Goal: Information Seeking & Learning: Learn about a topic

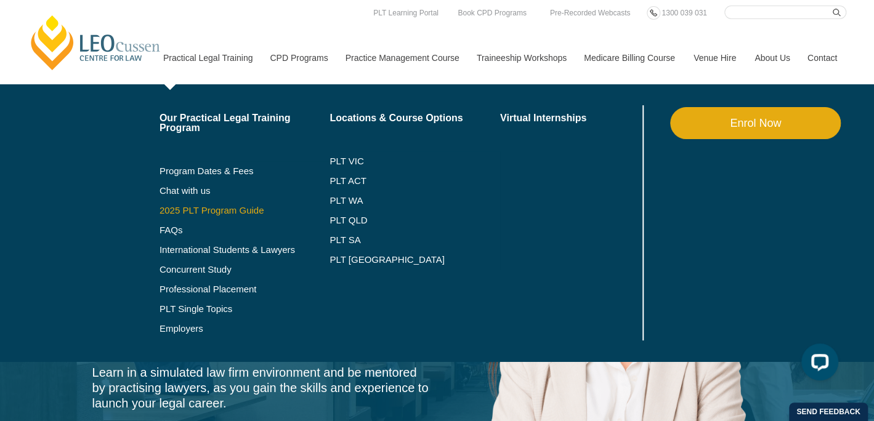
click at [224, 212] on link "2025 PLT Program Guide" at bounding box center [230, 211] width 140 height 10
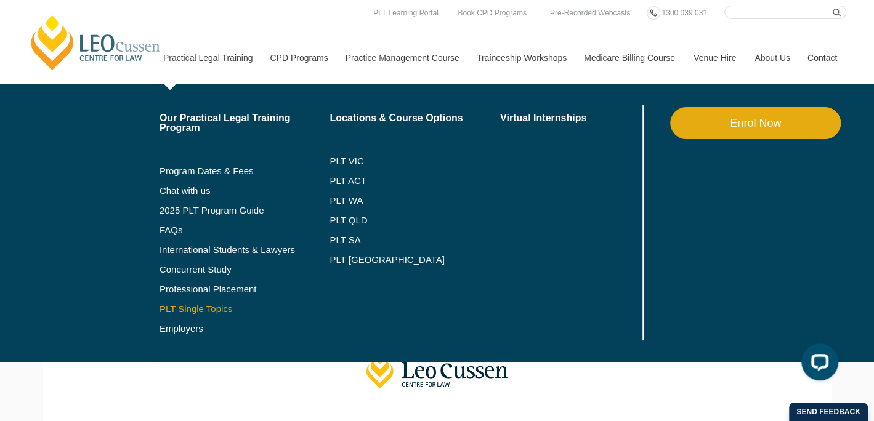
click at [205, 310] on link "PLT Single Topics" at bounding box center [245, 309] width 171 height 10
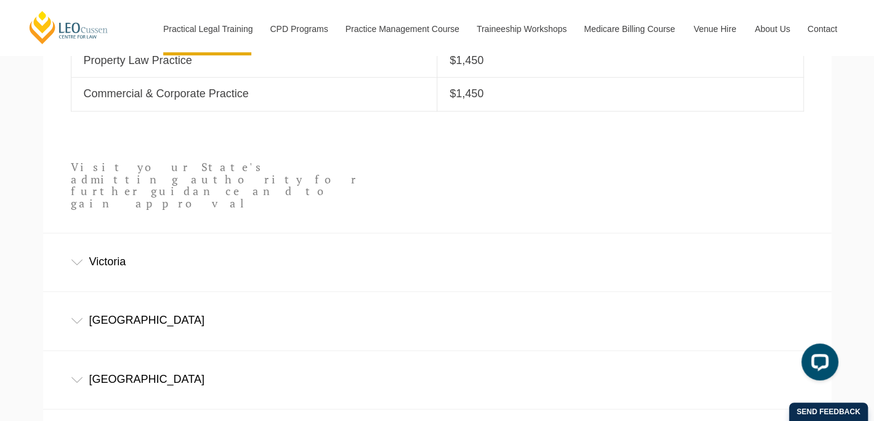
scroll to position [710, 0]
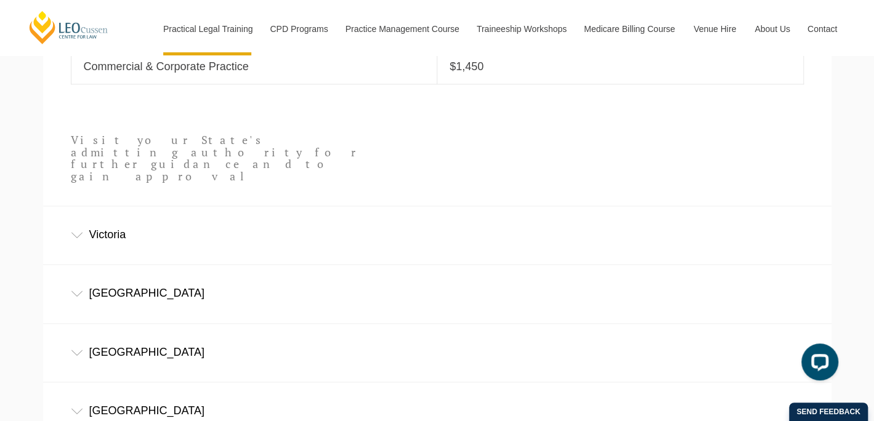
click at [78, 232] on icon at bounding box center [77, 235] width 12 height 6
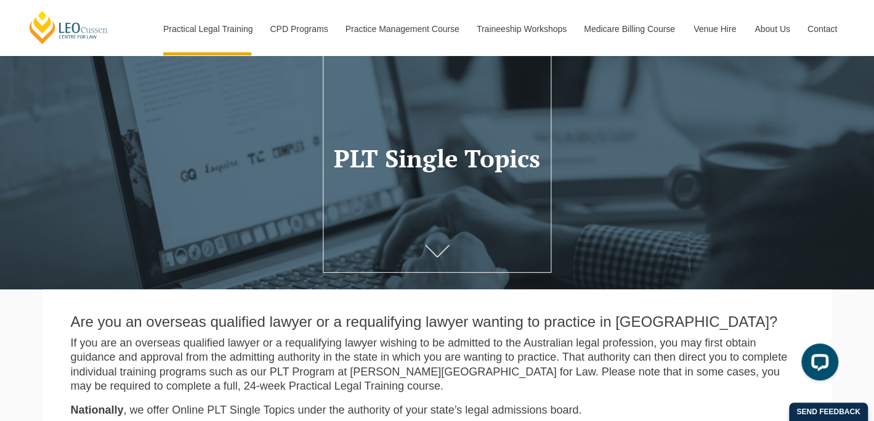
scroll to position [0, 0]
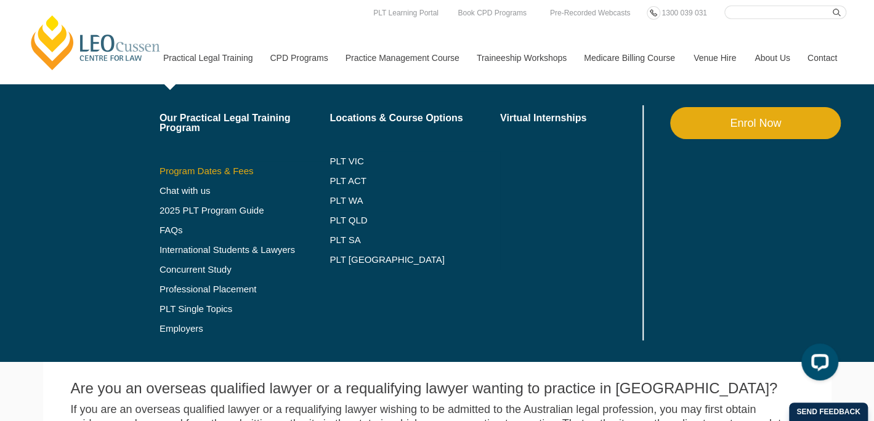
click at [216, 172] on link "Program Dates & Fees" at bounding box center [245, 171] width 171 height 10
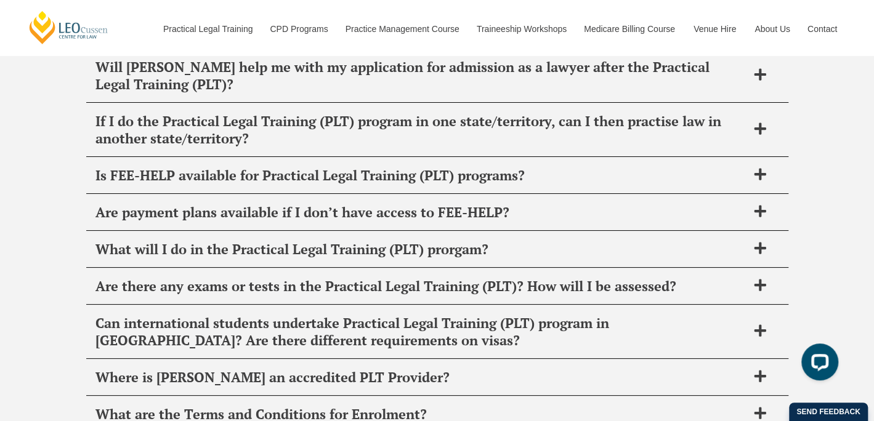
scroll to position [5131, 0]
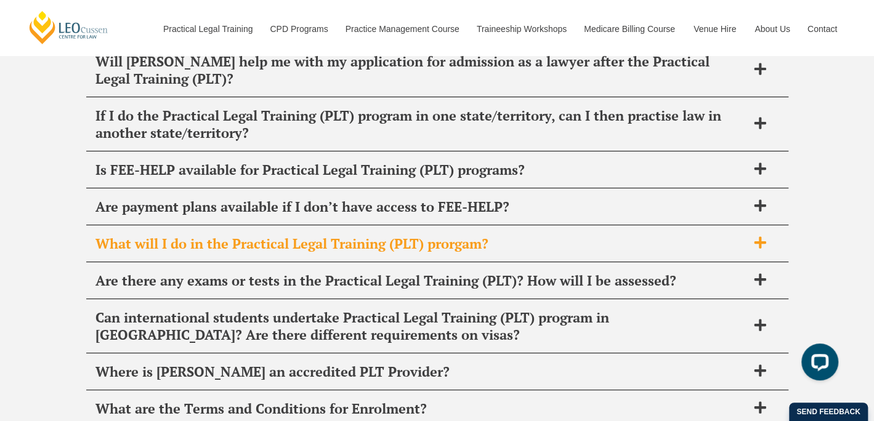
click at [755, 236] on icon at bounding box center [760, 243] width 14 height 14
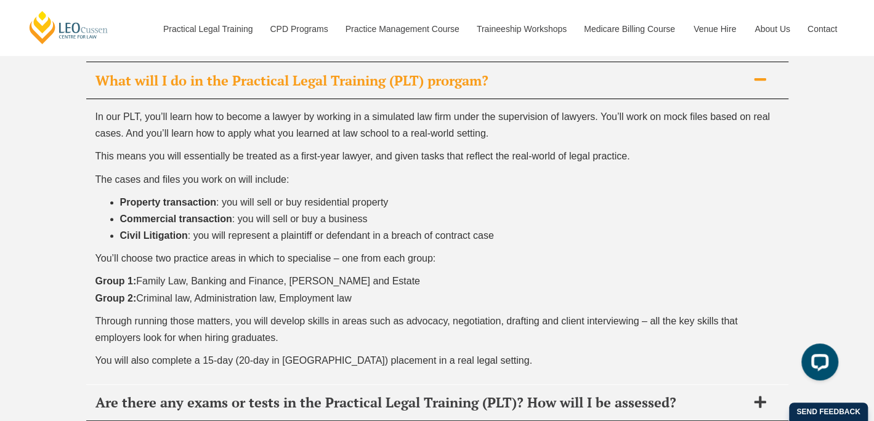
scroll to position [5294, 0]
drag, startPoint x: 369, startPoint y: 275, endPoint x: 88, endPoint y: 259, distance: 281.4
click at [88, 259] on div "In our PLT, you’ll learn how to become a lawyer by working in a simulated law f…" at bounding box center [437, 241] width 702 height 285
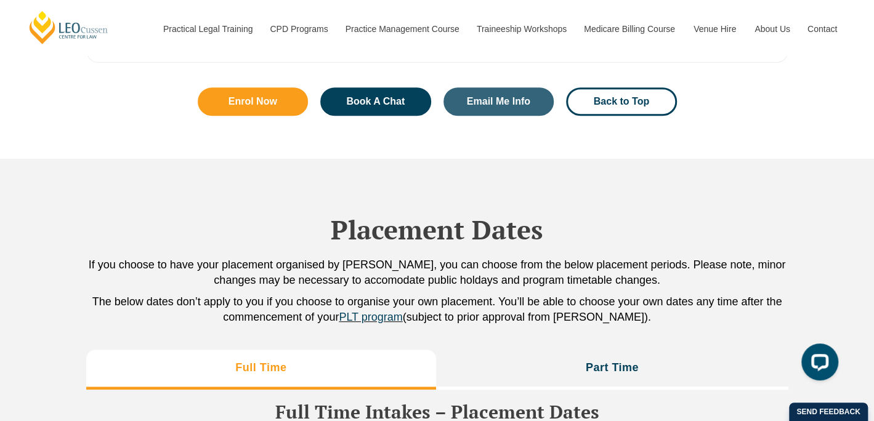
scroll to position [2798, 0]
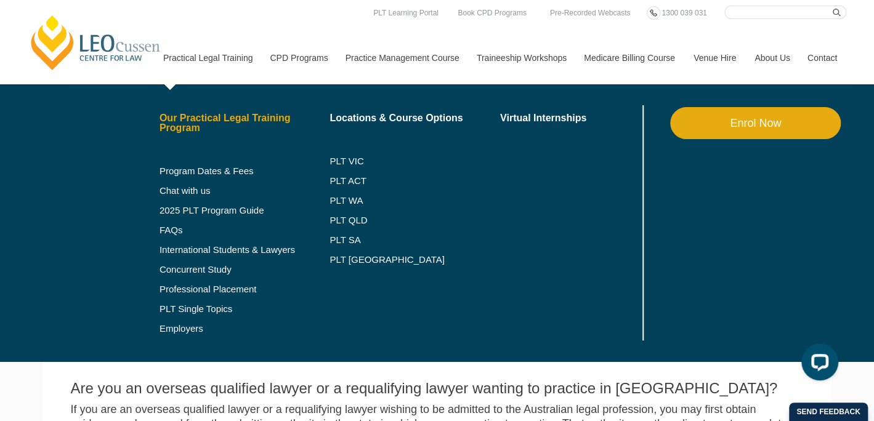
click at [205, 122] on link "Our Practical Legal Training Program" at bounding box center [245, 123] width 171 height 20
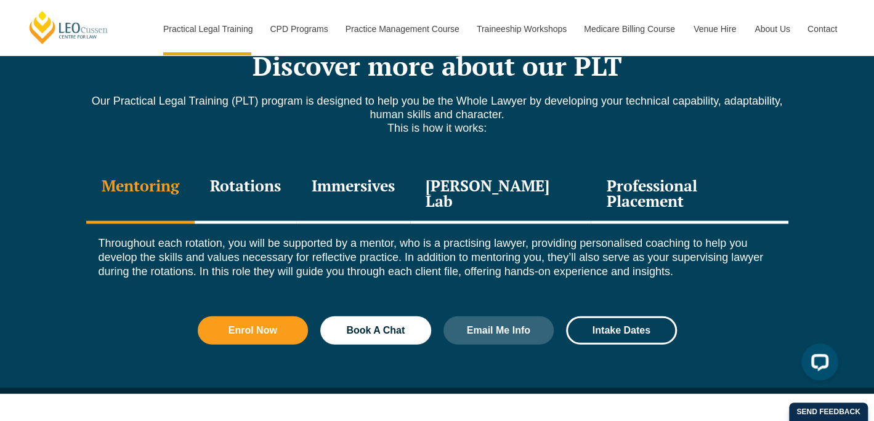
scroll to position [1701, 0]
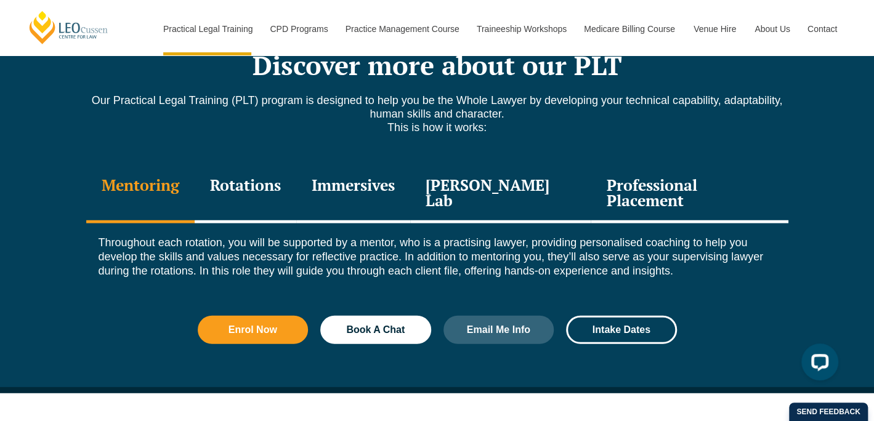
click at [264, 165] on div "Rotations" at bounding box center [246, 194] width 102 height 59
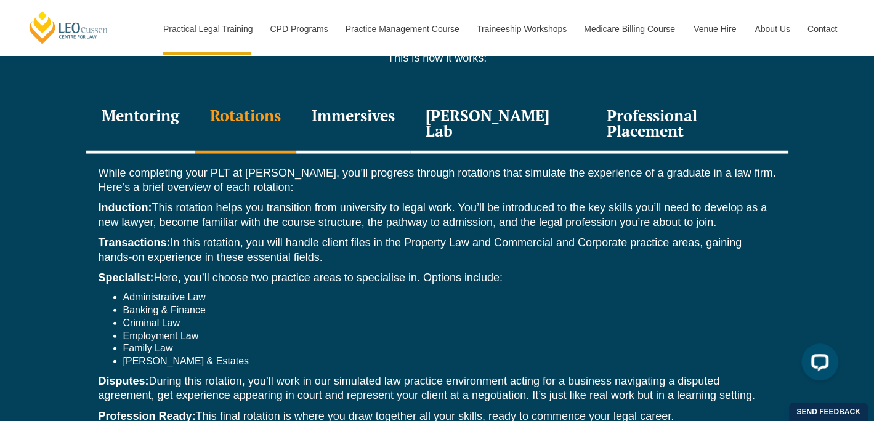
scroll to position [1770, 0]
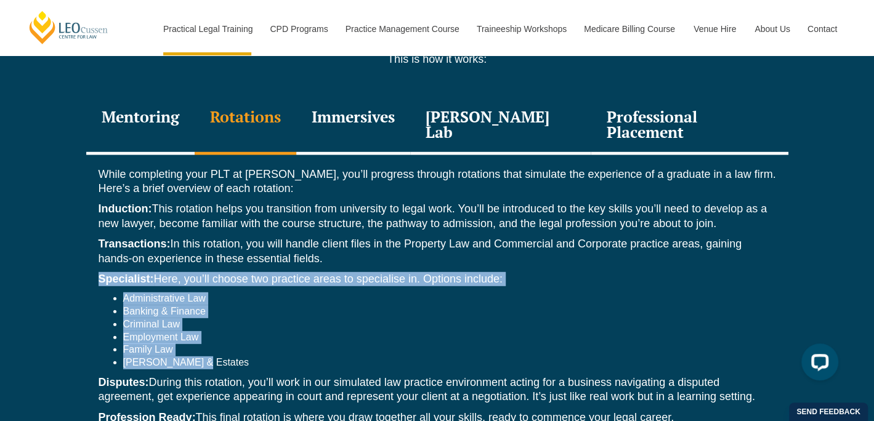
drag, startPoint x: 94, startPoint y: 229, endPoint x: 210, endPoint y: 323, distance: 149.8
click at [210, 323] on div "While completing your PLT at Leo Cussen, you’ll progress through rotations that…" at bounding box center [437, 309] width 702 height 309
copy div "Specialist: Here, you’ll choose two practice areas to specialise in. Options in…"
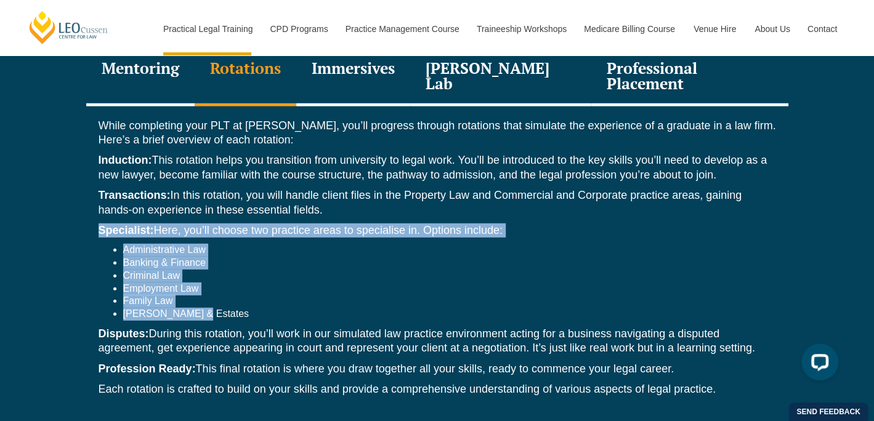
scroll to position [1817, 0]
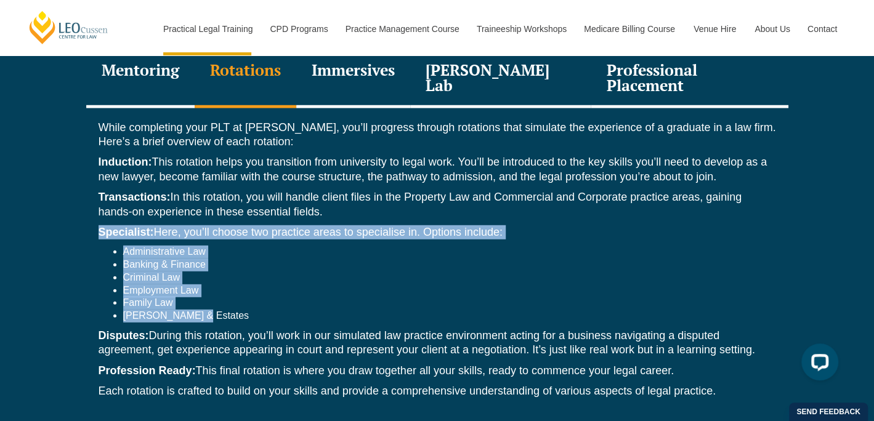
copy div "Specialist: Here, you’ll choose two practice areas to specialise in. Options in…"
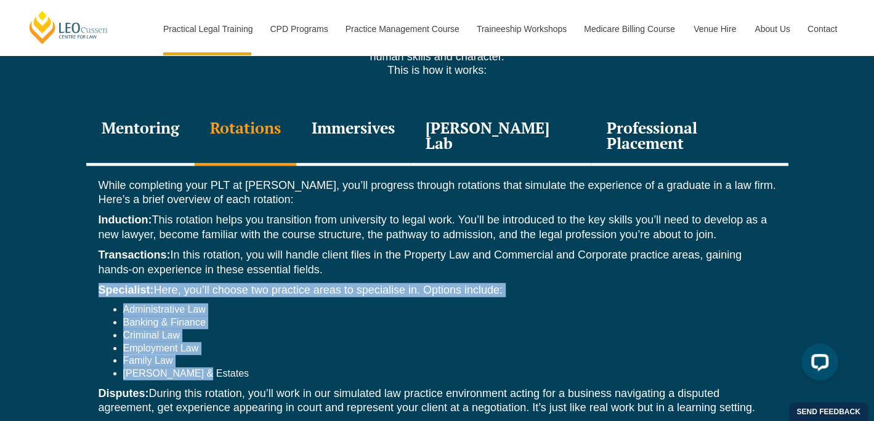
scroll to position [1759, 0]
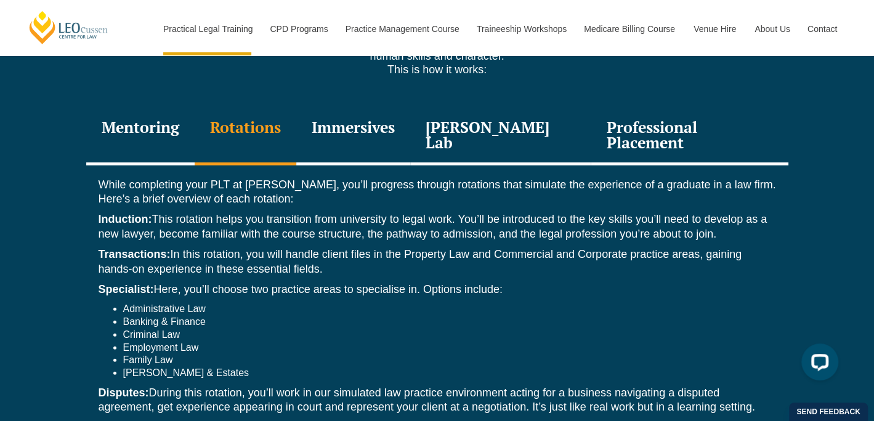
click at [705, 111] on div "Professional Placement" at bounding box center [689, 136] width 197 height 59
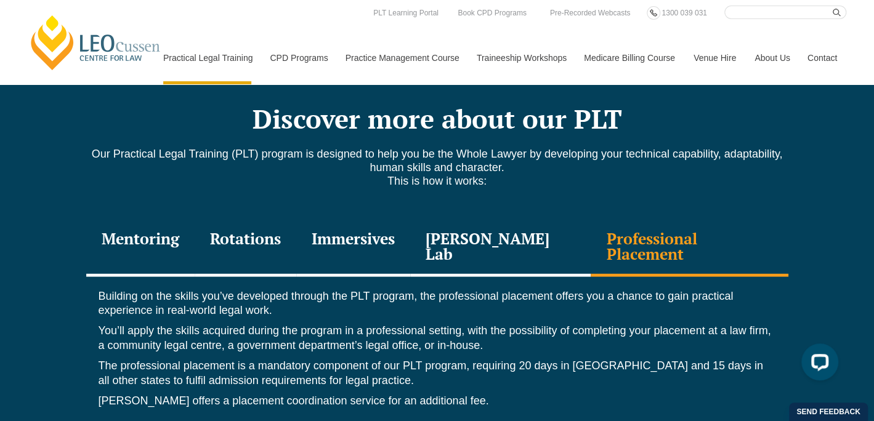
scroll to position [1648, 0]
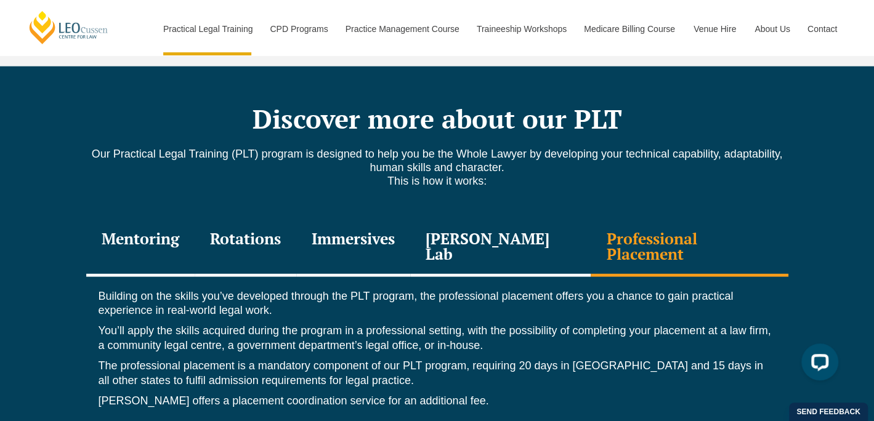
click at [508, 219] on div "Leo Justice Lab" at bounding box center [500, 248] width 181 height 59
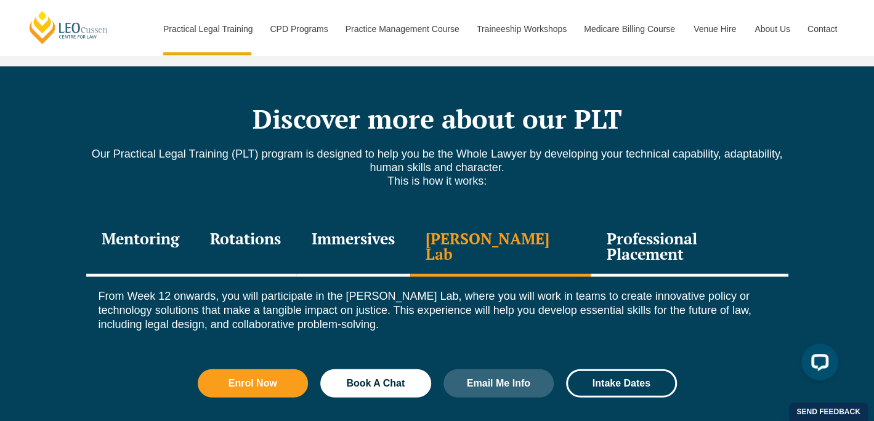
click at [376, 219] on div "Immersives" at bounding box center [353, 248] width 114 height 59
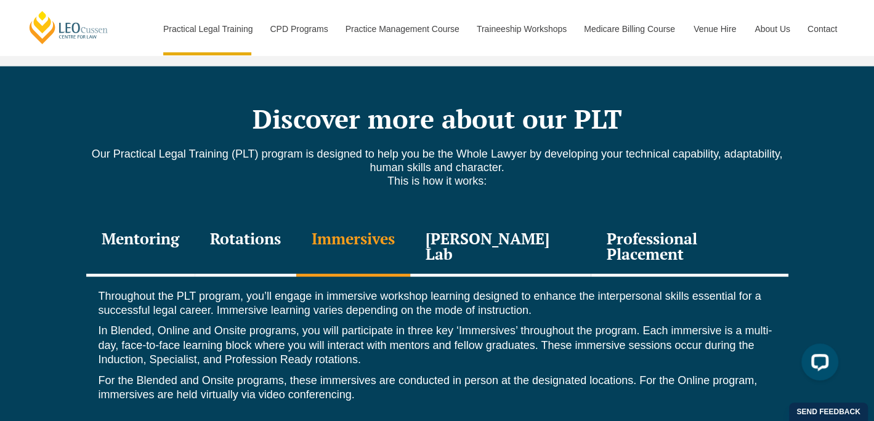
click at [273, 219] on div "Rotations" at bounding box center [246, 248] width 102 height 59
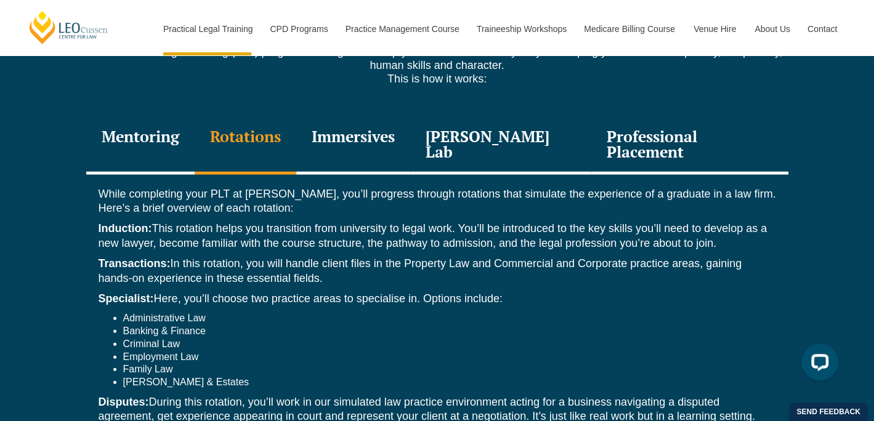
scroll to position [1748, 0]
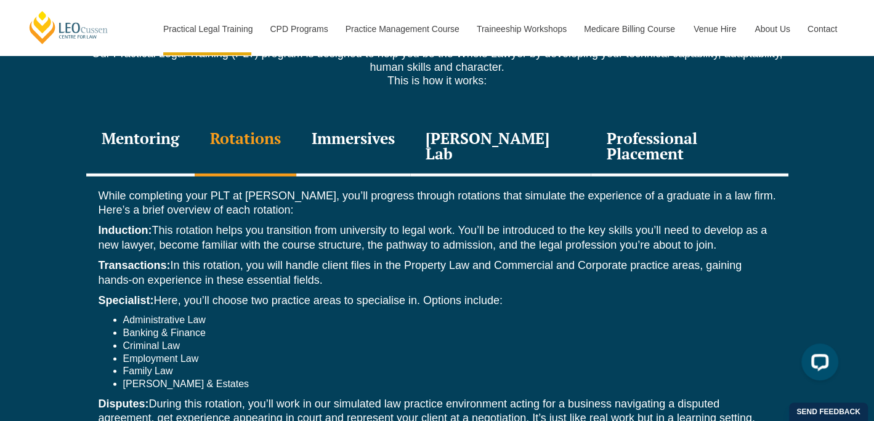
click at [152, 118] on div "Mentoring" at bounding box center [140, 147] width 108 height 59
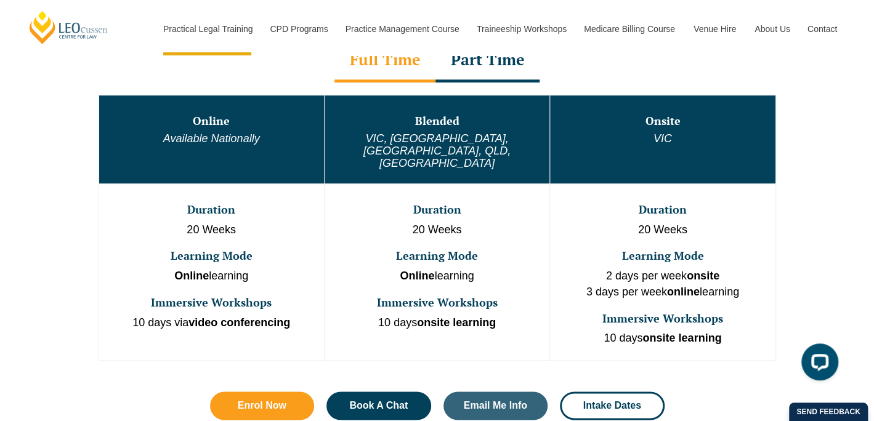
scroll to position [676, 0]
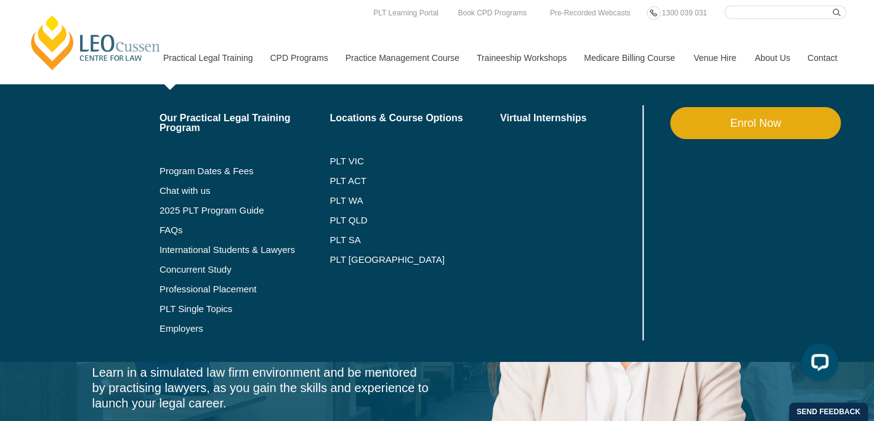
click at [231, 57] on link "Practical Legal Training" at bounding box center [207, 57] width 107 height 53
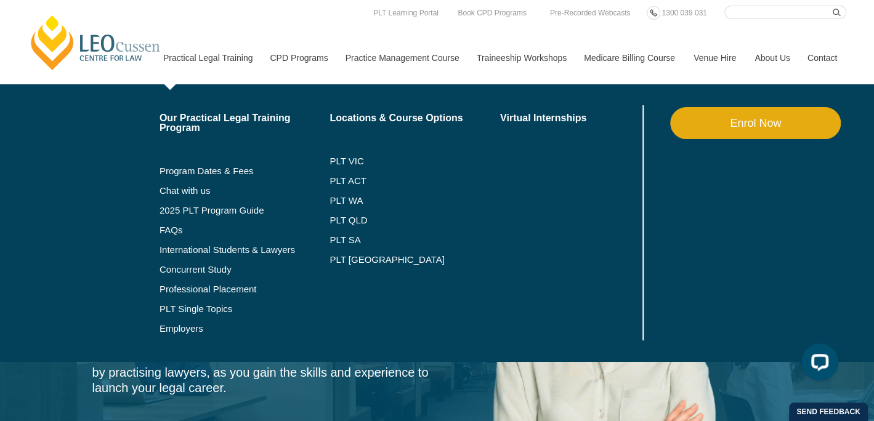
click at [222, 60] on link "Practical Legal Training" at bounding box center [207, 57] width 107 height 53
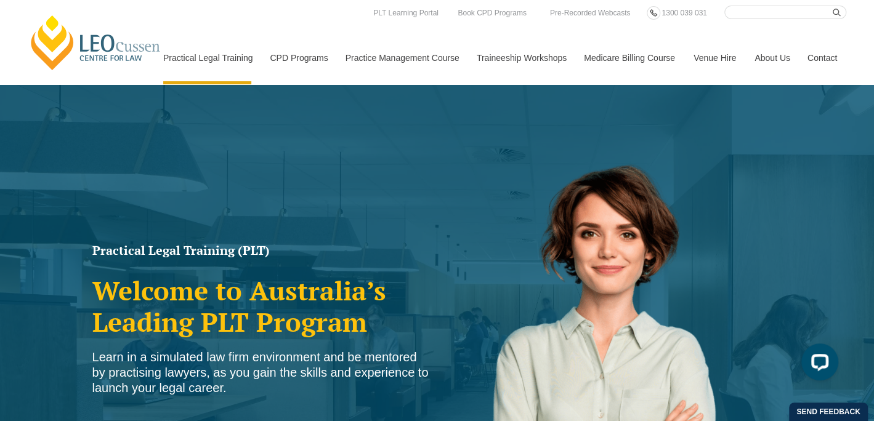
click at [67, 372] on div "Practical Legal Training (PLT) Welcome to Australia’s Leading PLT Program Learn…" at bounding box center [437, 355] width 874 height 542
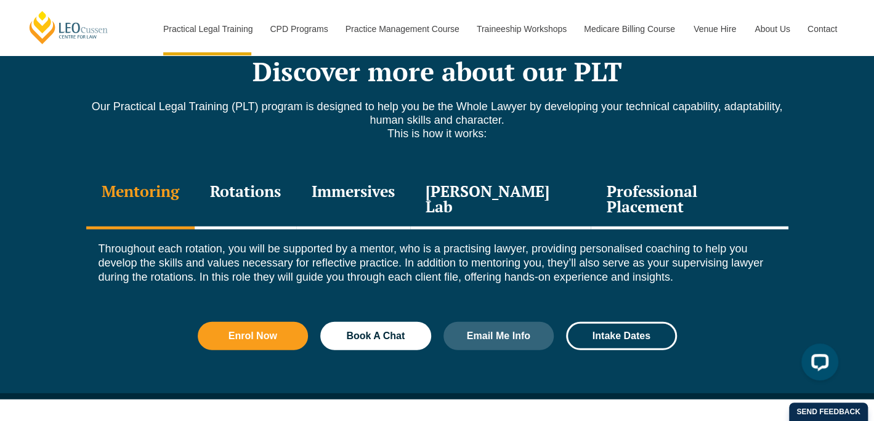
scroll to position [1680, 0]
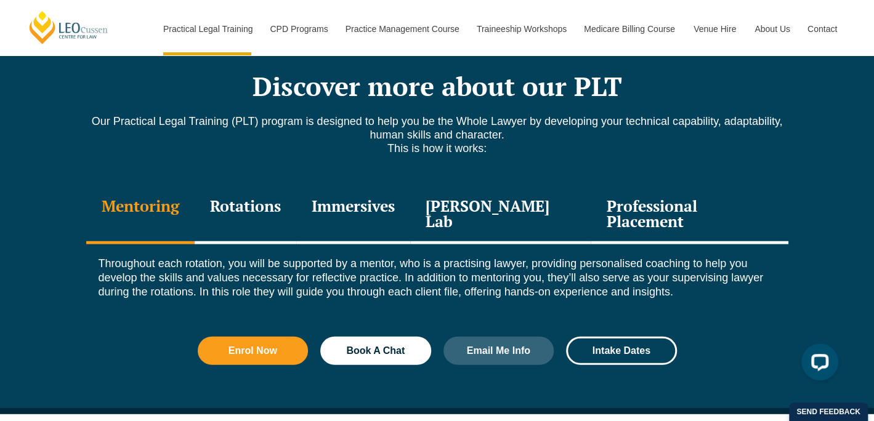
click at [652, 186] on div "Professional Placement" at bounding box center [689, 215] width 197 height 59
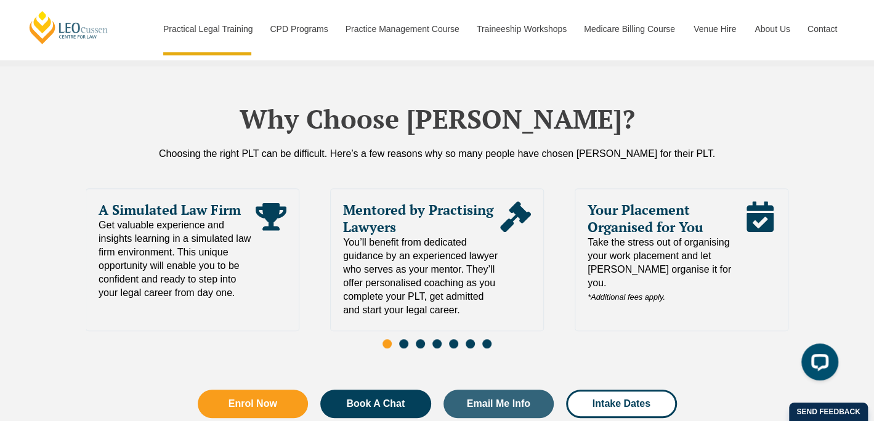
scroll to position [2726, 0]
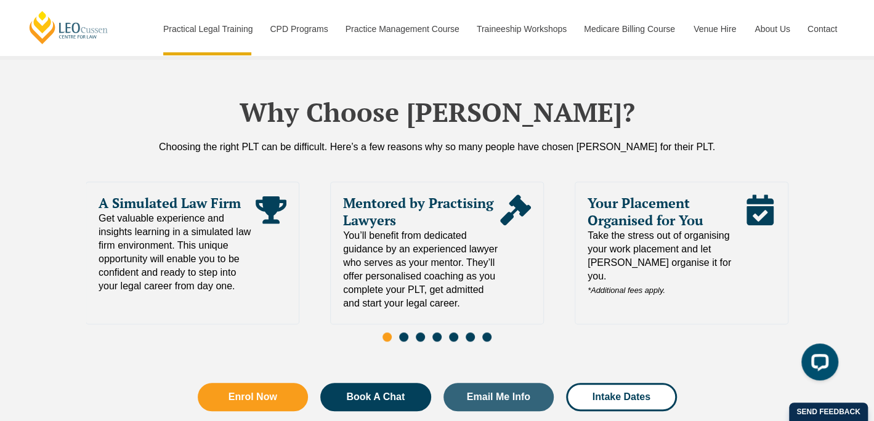
click at [405, 333] on span "Go to slide 2" at bounding box center [403, 337] width 9 height 9
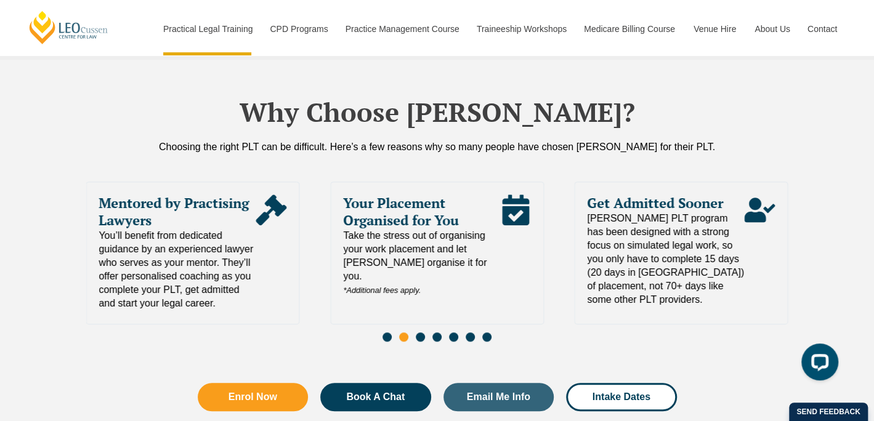
click at [424, 331] on div "Slides" at bounding box center [437, 338] width 702 height 14
click at [436, 333] on span "Go to slide 4" at bounding box center [436, 337] width 9 height 9
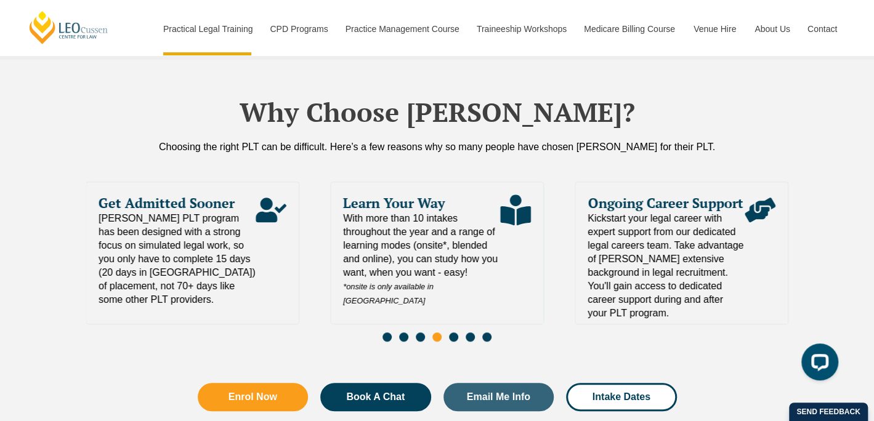
click at [458, 331] on div "Slides" at bounding box center [437, 338] width 702 height 14
click at [469, 333] on span "Go to slide 6" at bounding box center [470, 337] width 9 height 9
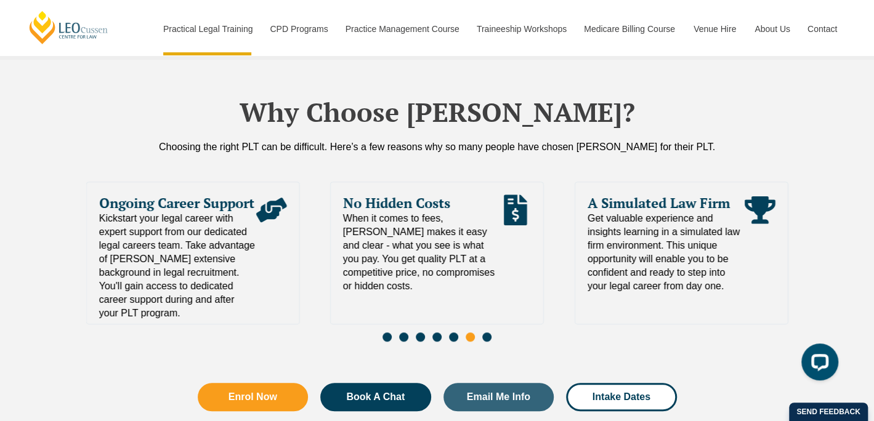
click at [485, 333] on span "Go to slide 7" at bounding box center [486, 337] width 9 height 9
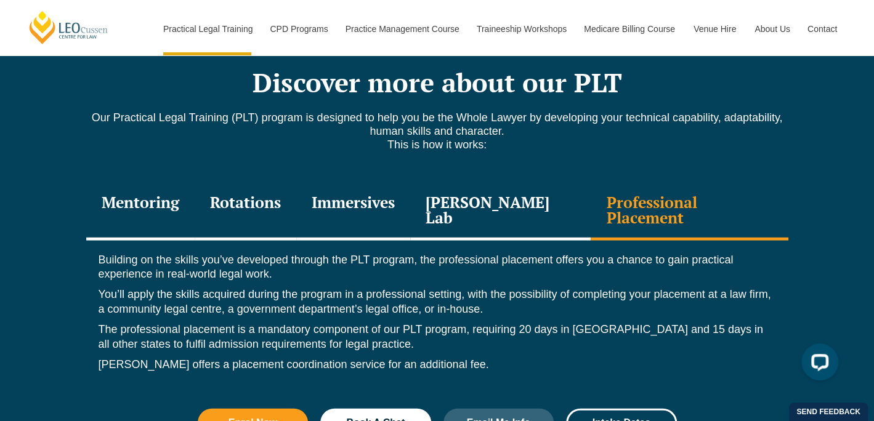
scroll to position [1687, 0]
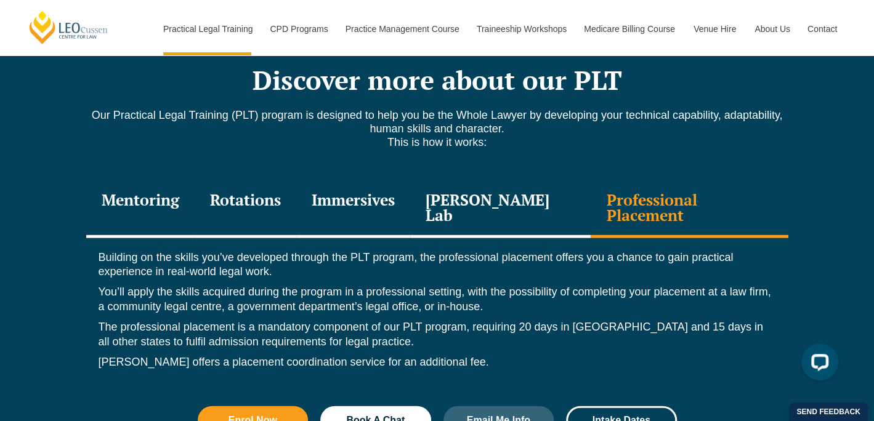
click at [513, 184] on div "[PERSON_NAME] Lab" at bounding box center [500, 209] width 181 height 59
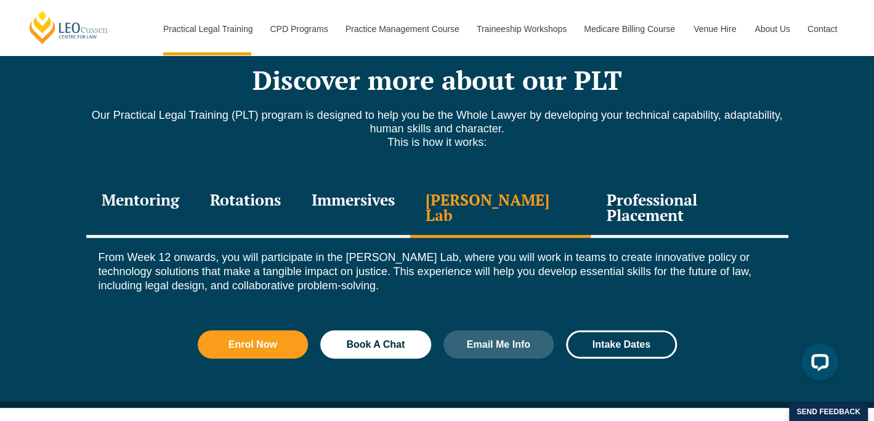
click at [379, 180] on div "Immersives" at bounding box center [353, 209] width 114 height 59
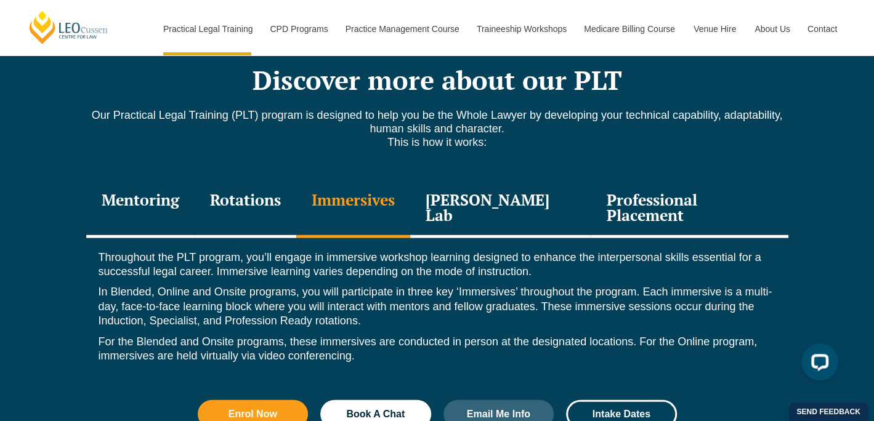
click at [269, 182] on div "Rotations" at bounding box center [246, 209] width 102 height 59
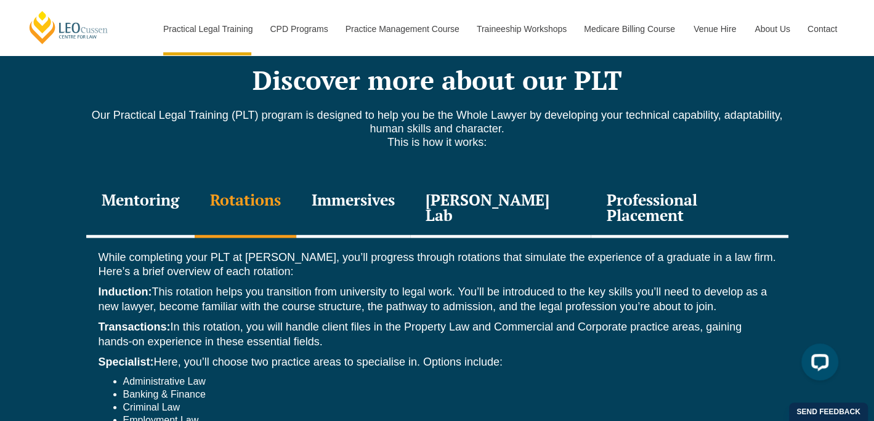
click at [170, 180] on div "Mentoring" at bounding box center [140, 209] width 108 height 59
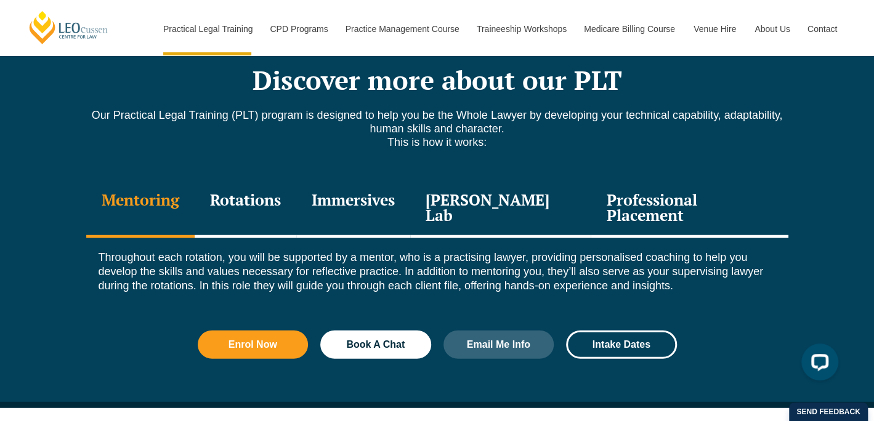
click at [691, 180] on div "Professional Placement" at bounding box center [689, 209] width 197 height 59
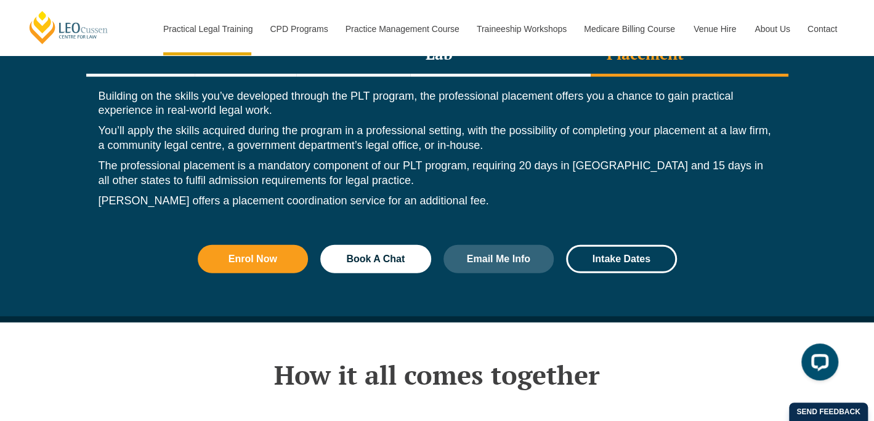
scroll to position [1846, 0]
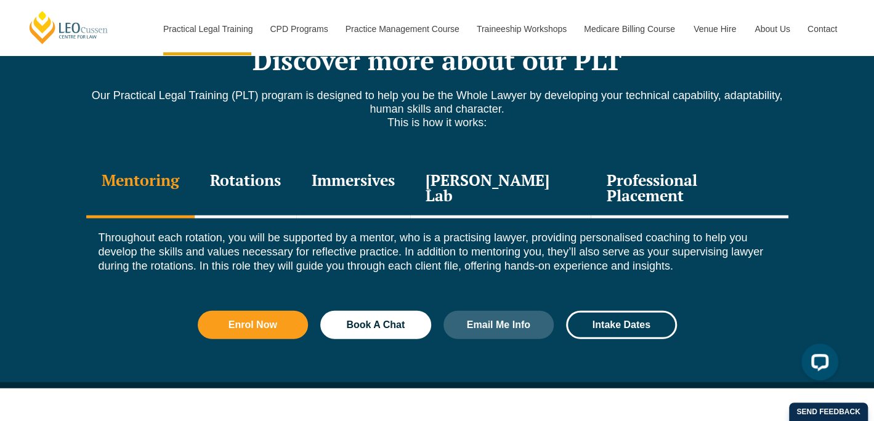
scroll to position [1706, 0]
click at [376, 160] on div "Immersives" at bounding box center [353, 189] width 114 height 59
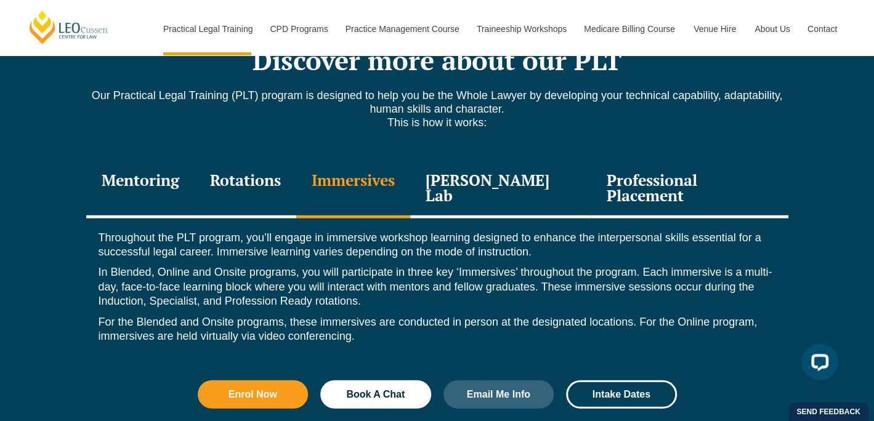
click at [284, 160] on div "Rotations" at bounding box center [246, 189] width 102 height 59
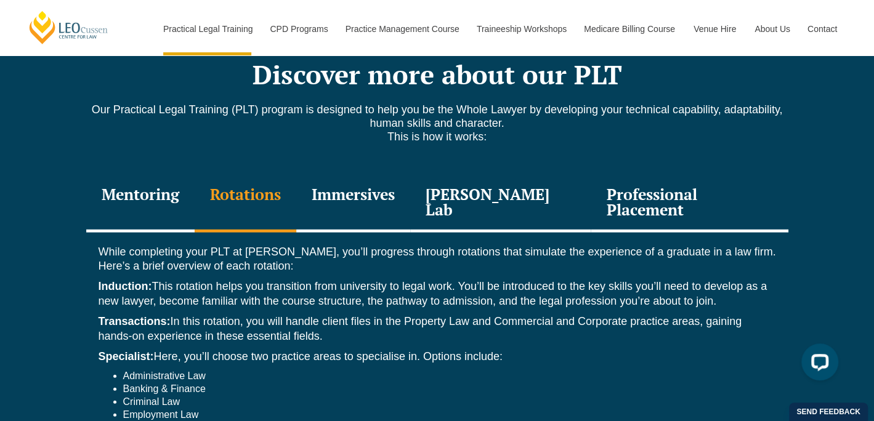
scroll to position [1692, 0]
click at [489, 174] on div "[PERSON_NAME] Lab" at bounding box center [500, 203] width 181 height 59
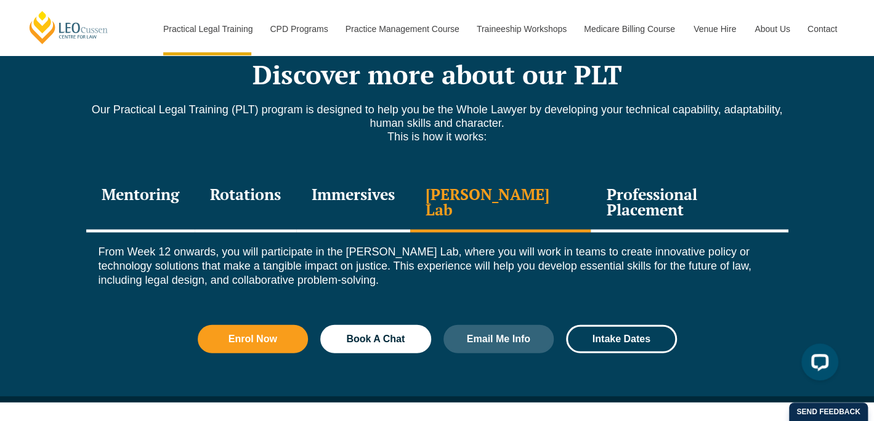
click at [618, 174] on div "Professional Placement" at bounding box center [689, 203] width 197 height 59
